Goal: Information Seeking & Learning: Check status

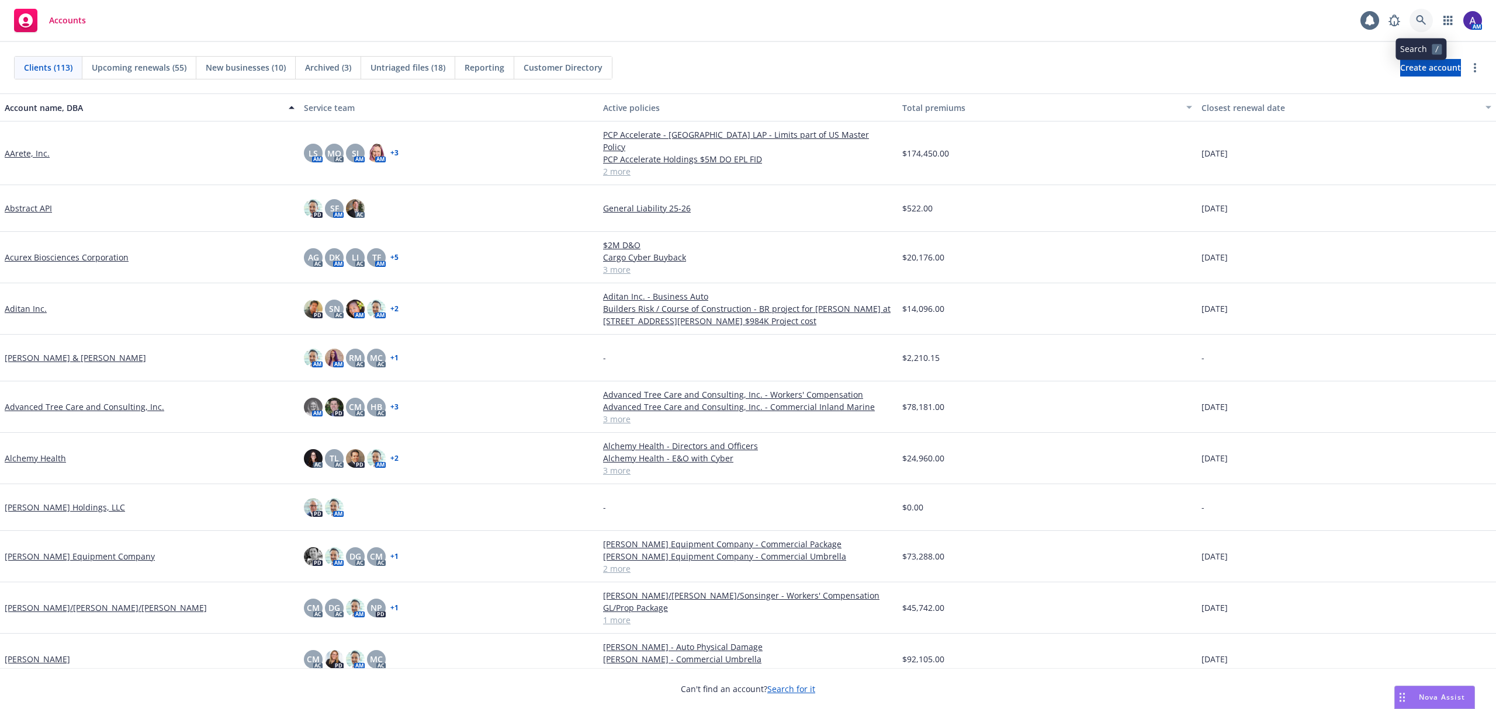
click at [1420, 22] on icon at bounding box center [1421, 20] width 11 height 11
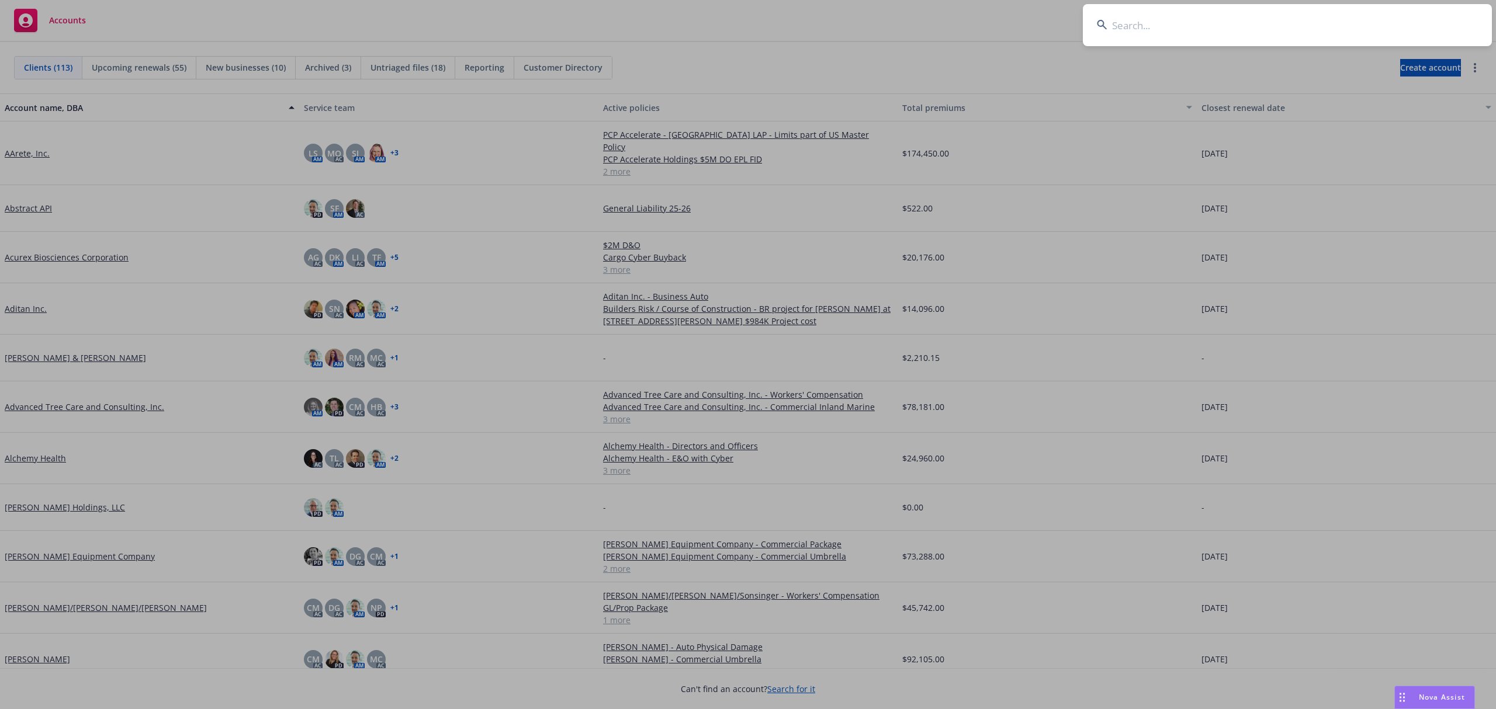
click at [1344, 23] on input at bounding box center [1287, 25] width 409 height 42
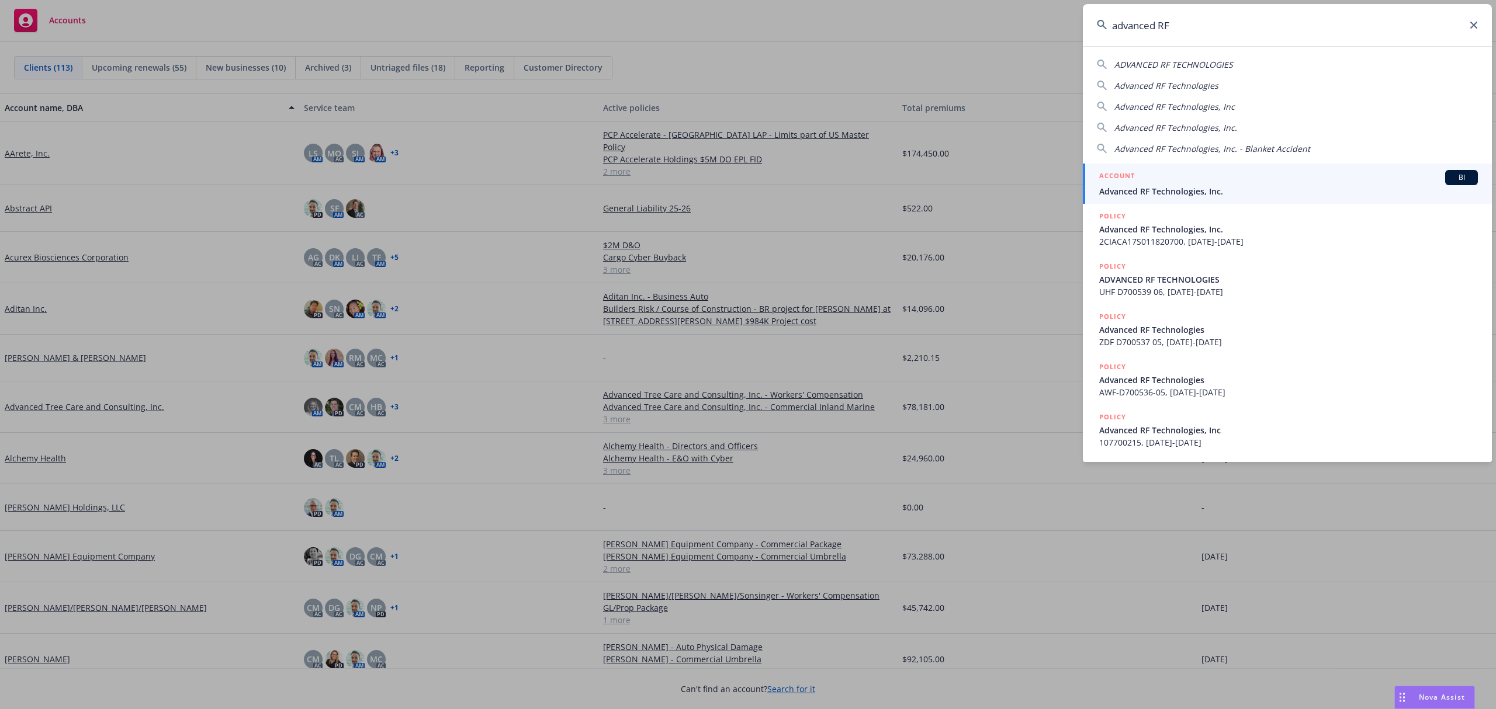
type input "advanced RF"
click at [1207, 171] on div "ACCOUNT BI" at bounding box center [1288, 177] width 379 height 15
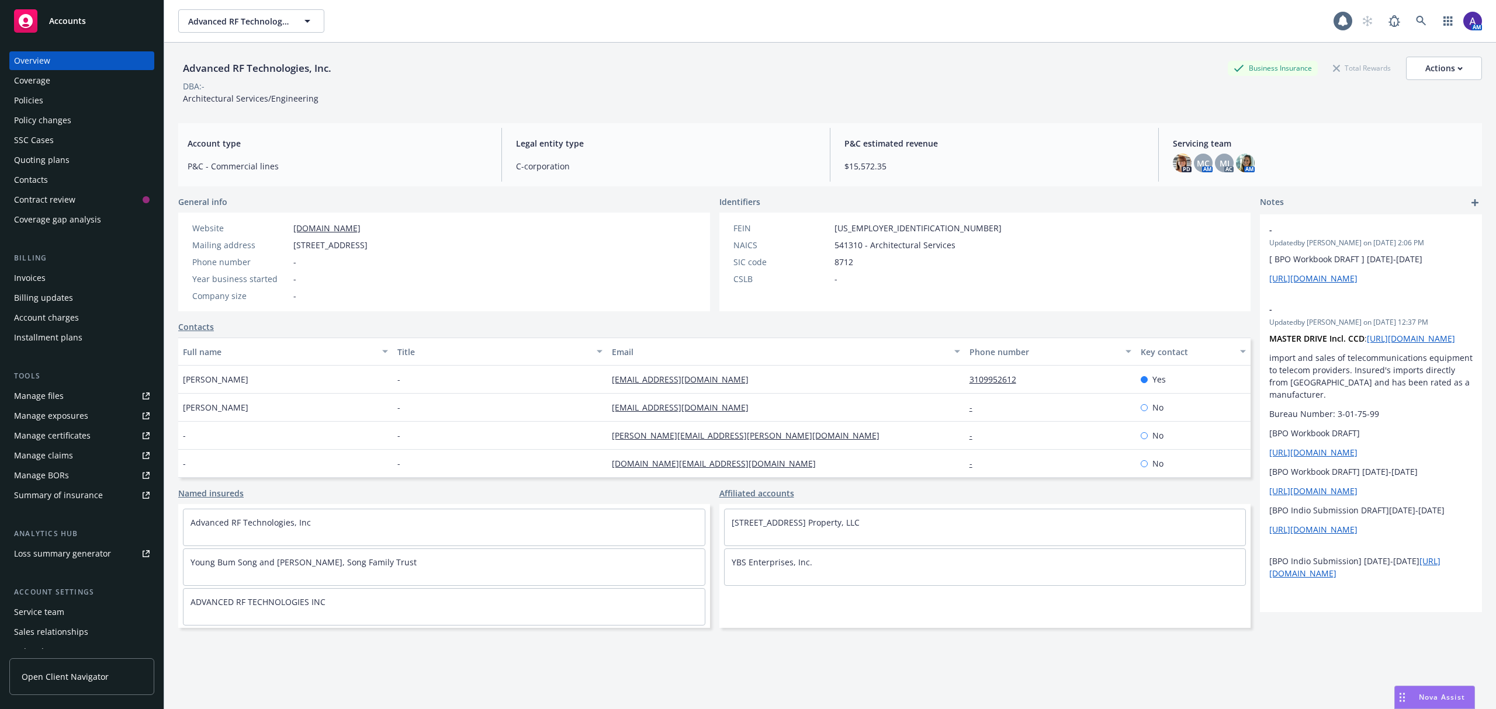
click at [43, 94] on div "Policies" at bounding box center [82, 100] width 136 height 19
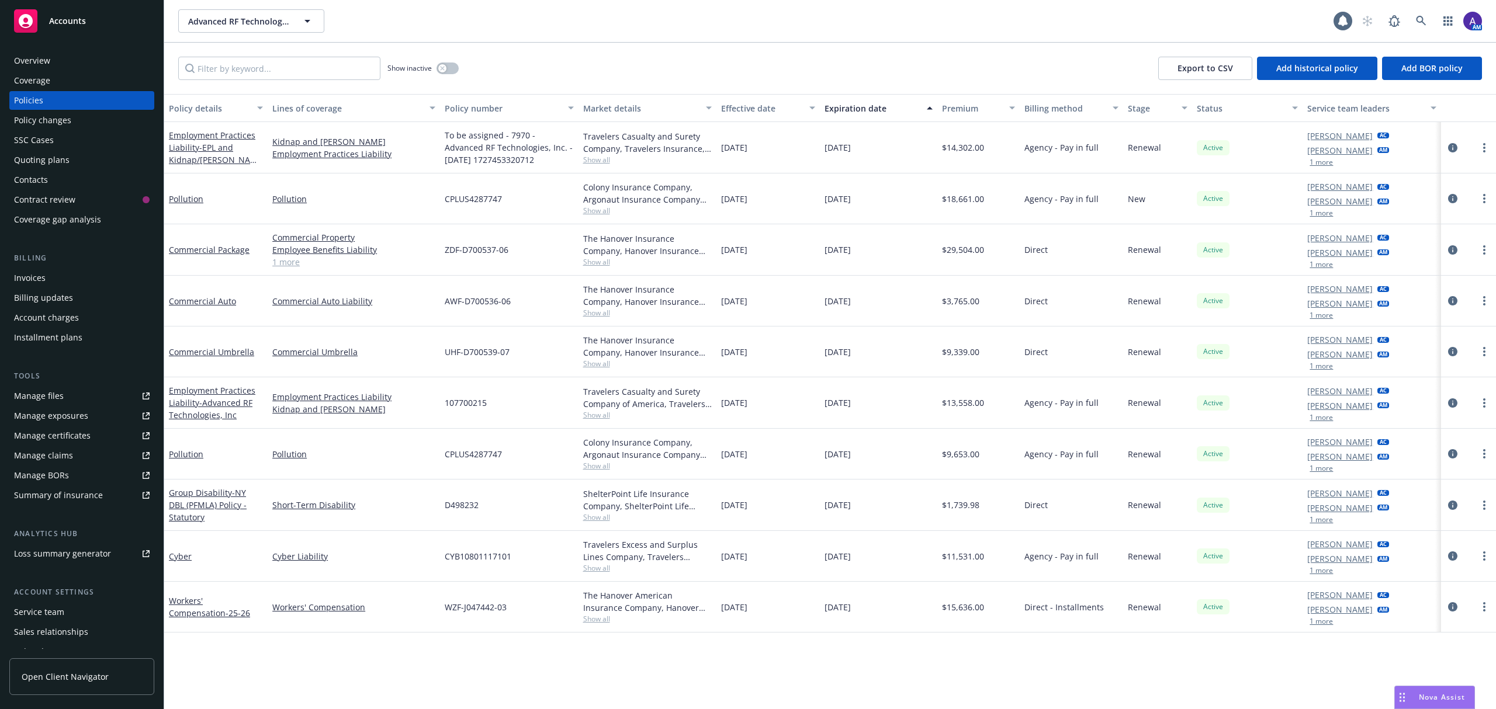
click at [47, 152] on div "Quoting plans" at bounding box center [42, 160] width 56 height 19
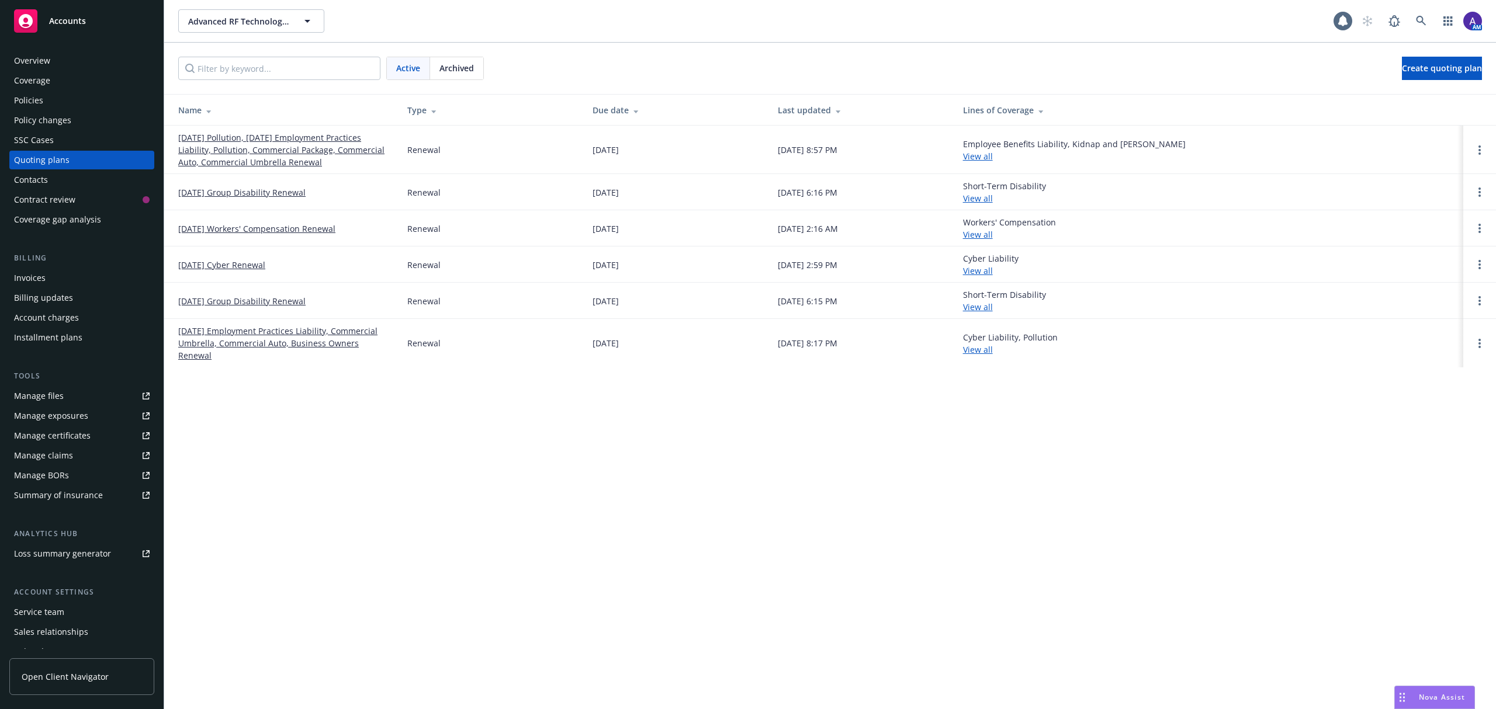
click at [337, 148] on link "[DATE] Pollution, [DATE] Employment Practices Liability, Pollution, Commercial …" at bounding box center [283, 149] width 210 height 37
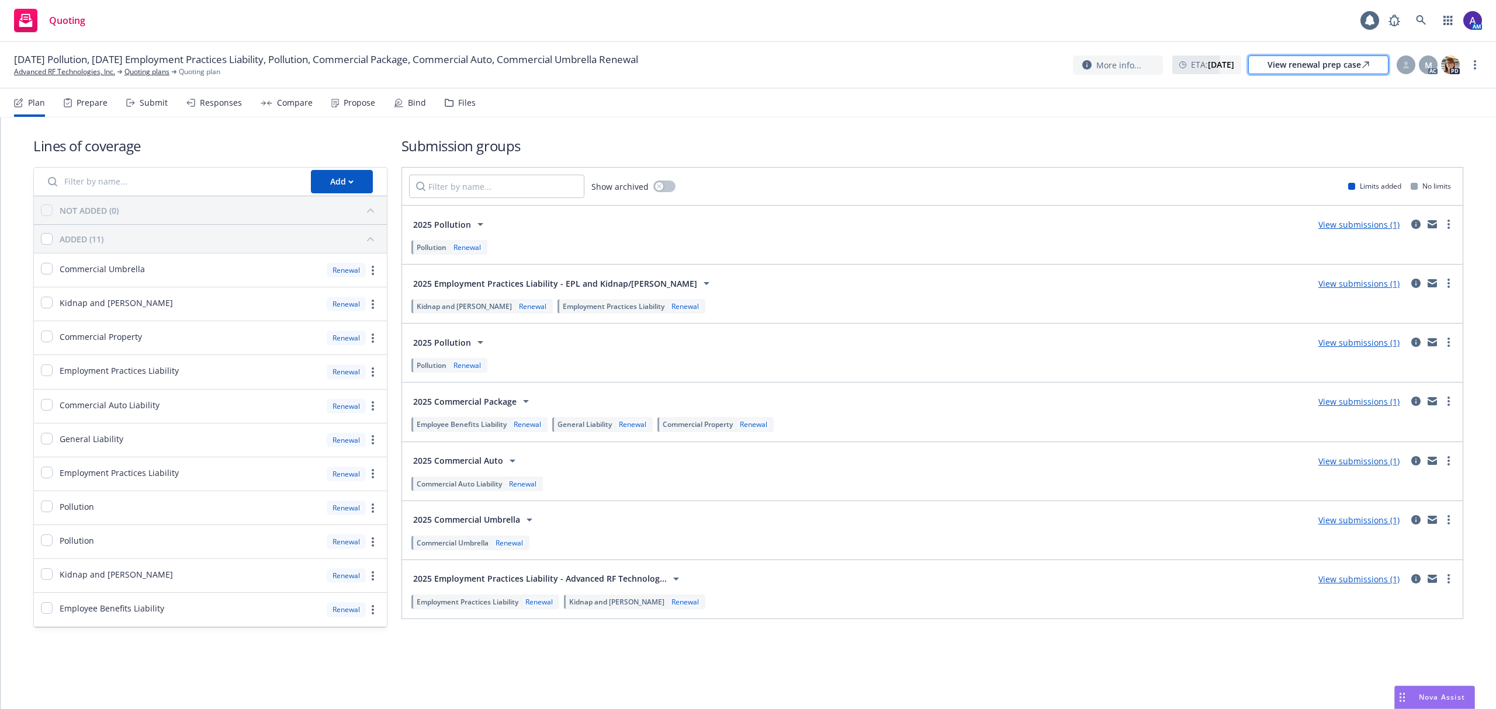
click at [1323, 72] on div "View renewal prep case" at bounding box center [1318, 65] width 102 height 18
click at [1419, 18] on icon at bounding box center [1421, 20] width 11 height 11
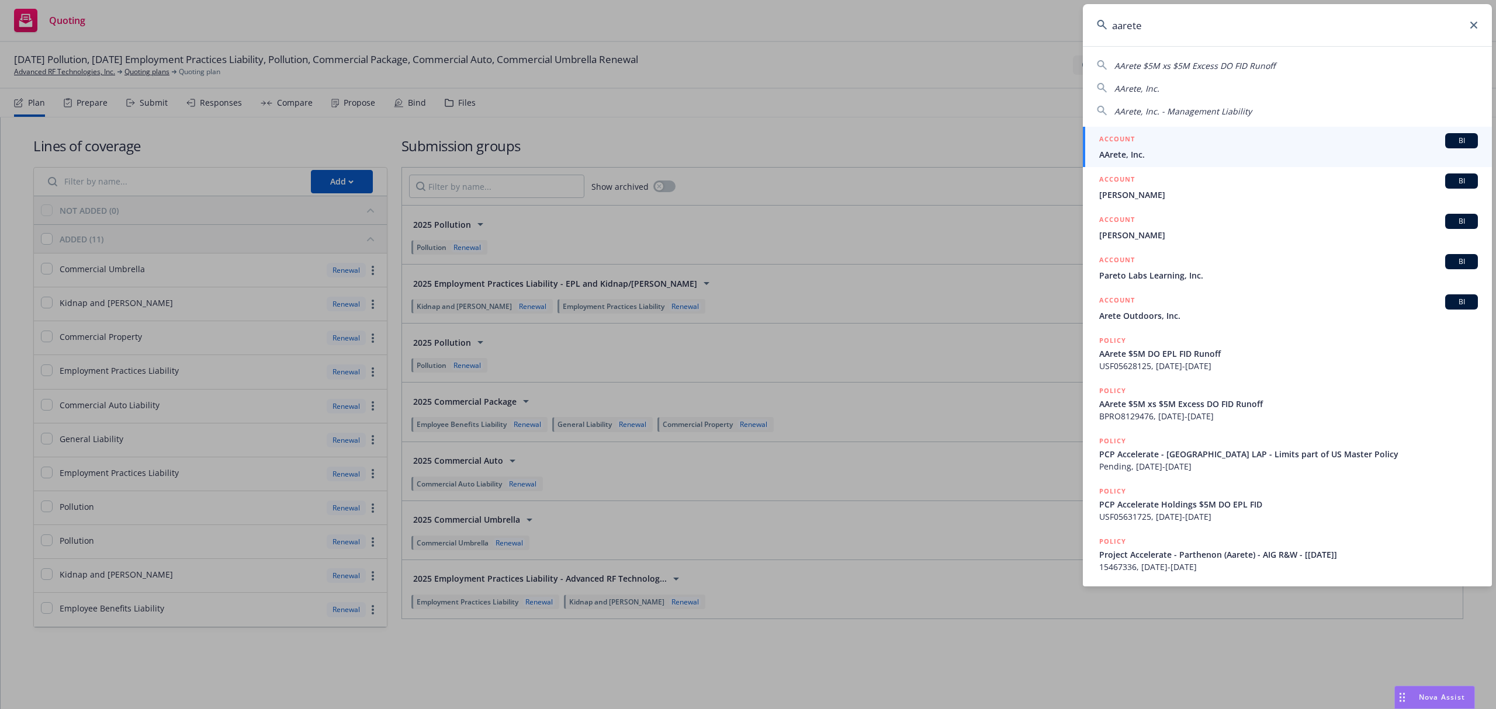
type input "aarete"
click at [1191, 150] on span "AArete, Inc." at bounding box center [1288, 154] width 379 height 12
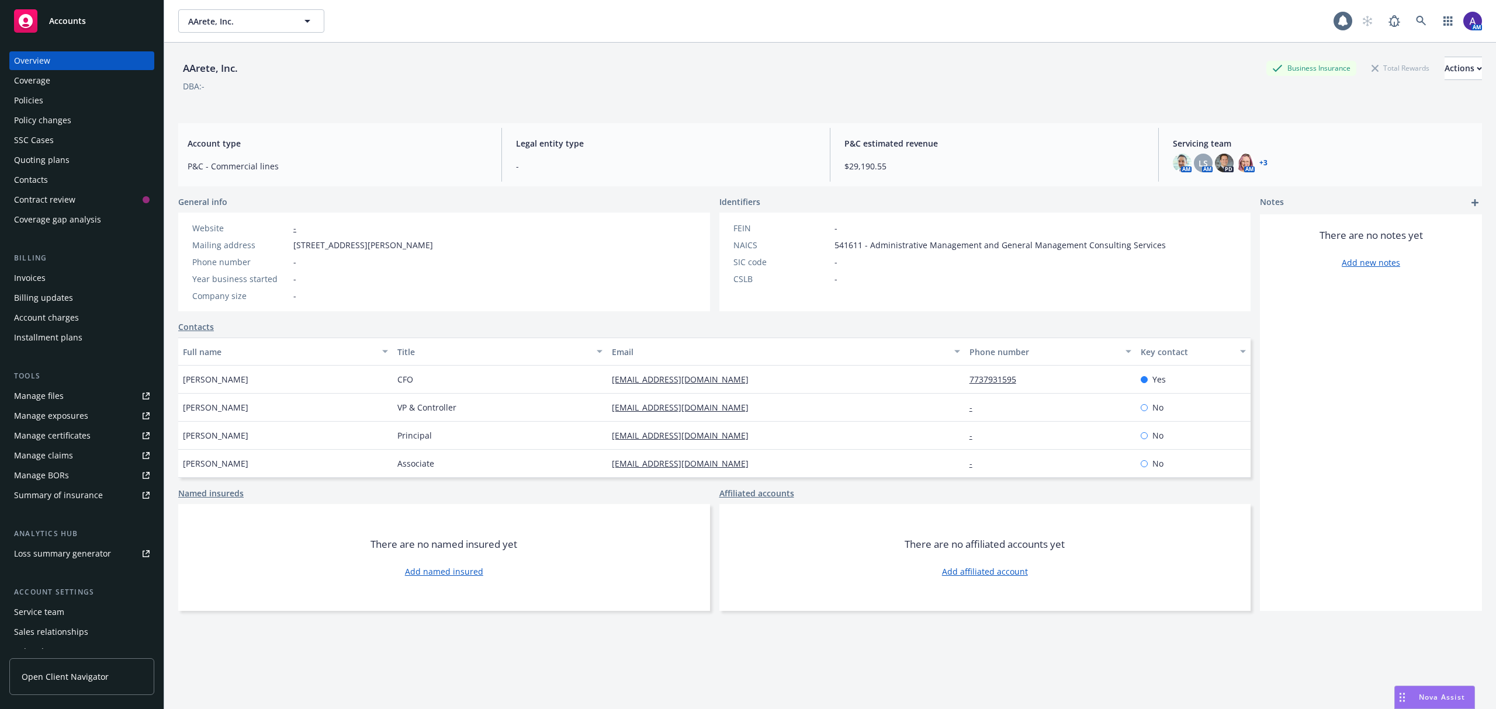
click at [57, 100] on div "Policies" at bounding box center [82, 100] width 136 height 19
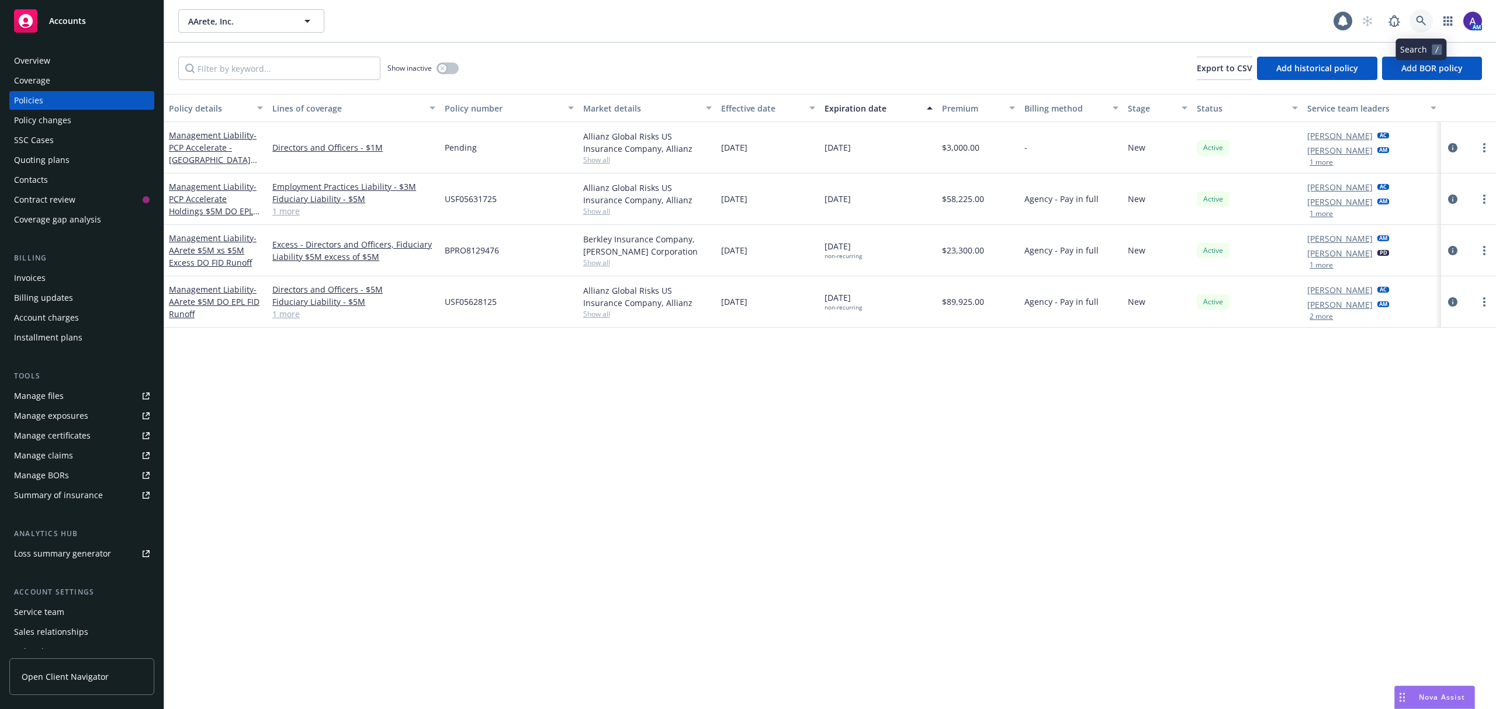
click at [1420, 20] on icon at bounding box center [1421, 21] width 11 height 11
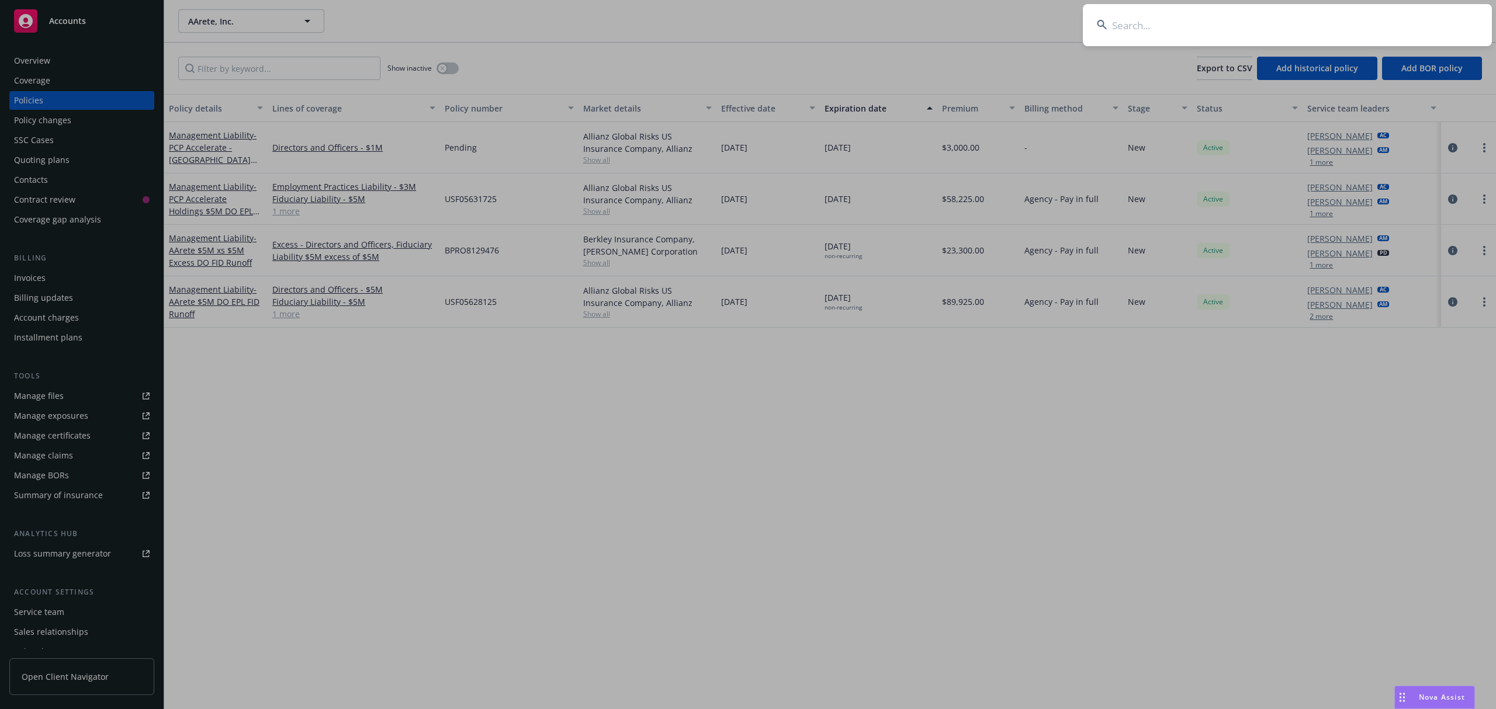
click at [1324, 29] on input at bounding box center [1287, 25] width 409 height 42
